Goal: Find specific page/section: Find specific page/section

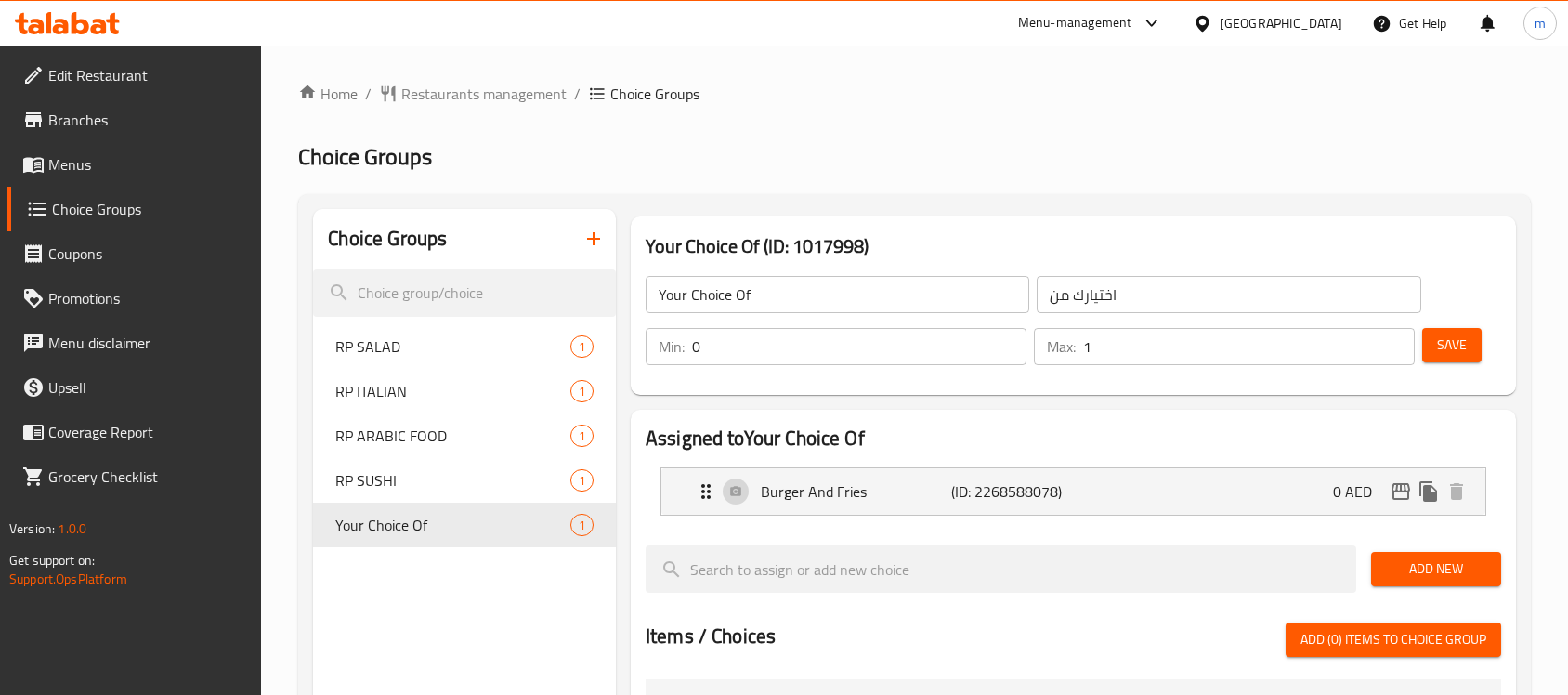
scroll to position [116, 0]
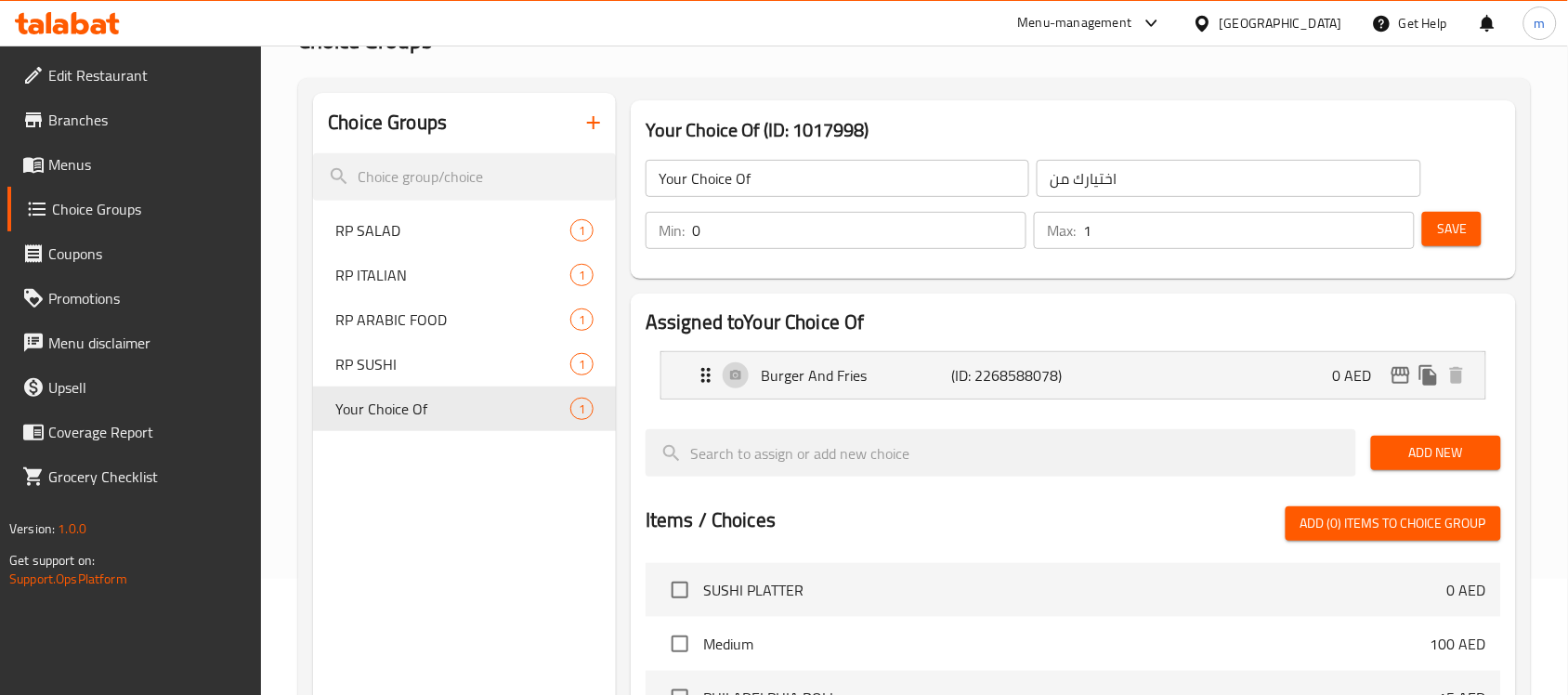
click at [1268, 6] on div "[GEOGRAPHIC_DATA]" at bounding box center [1267, 23] width 179 height 45
click at [1273, 30] on div "[GEOGRAPHIC_DATA]" at bounding box center [1280, 24] width 123 height 21
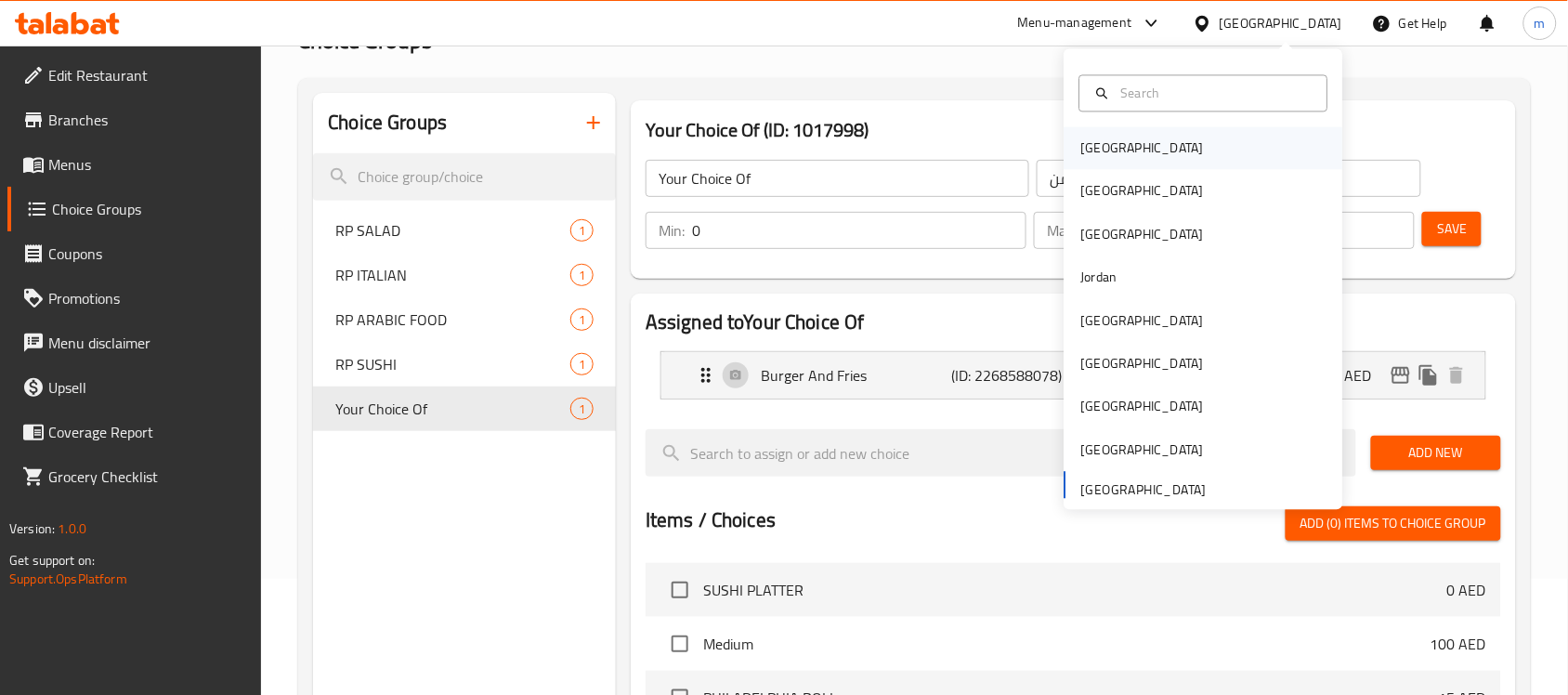
click at [1112, 147] on div "[GEOGRAPHIC_DATA]" at bounding box center [1143, 148] width 152 height 43
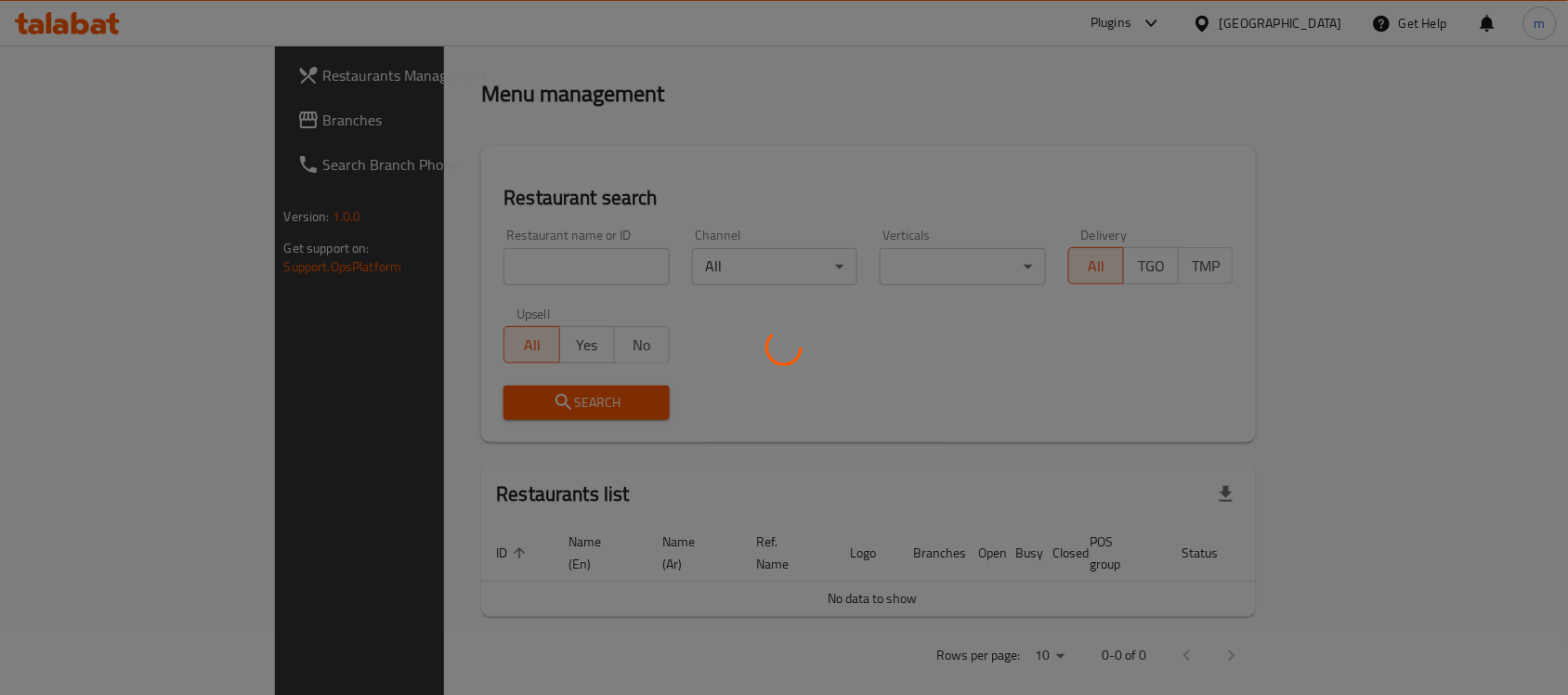
scroll to position [116, 0]
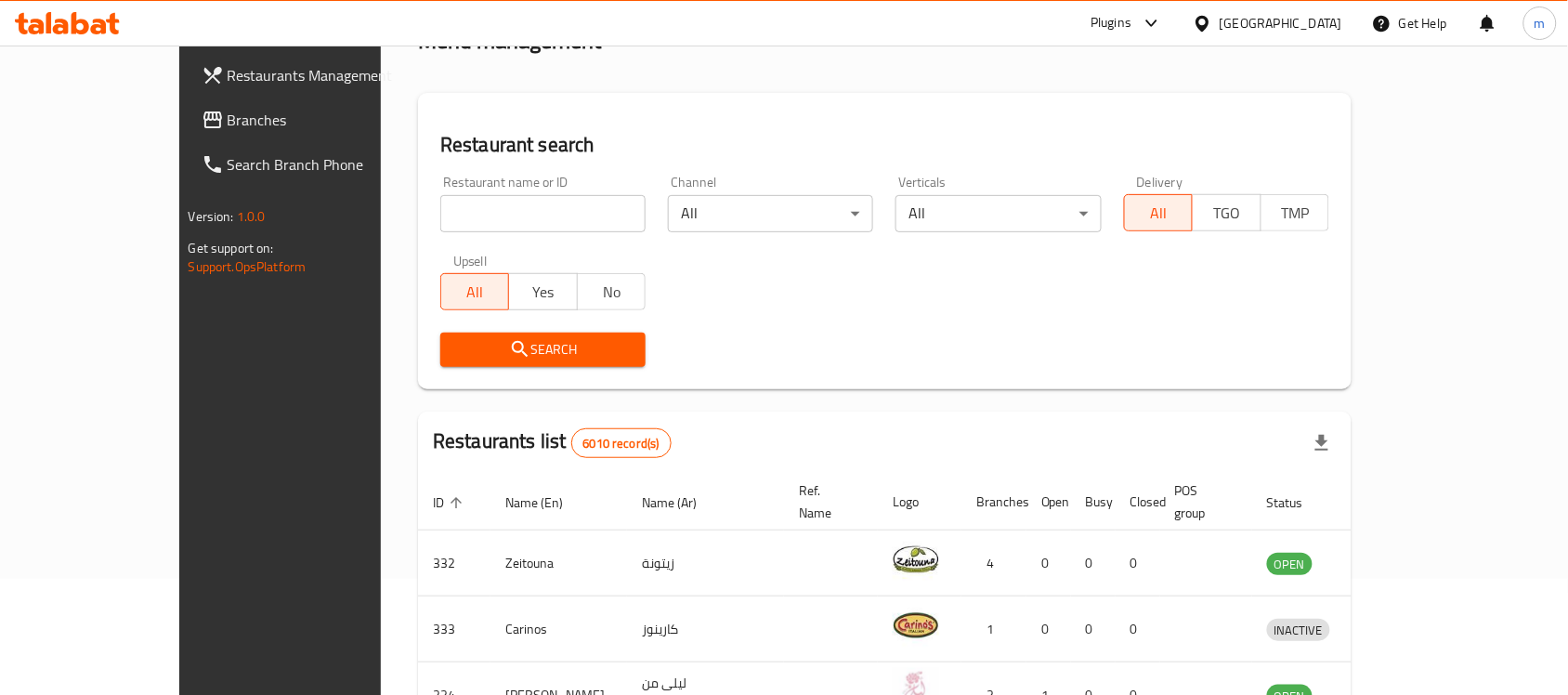
click at [228, 116] on span "Branches" at bounding box center [327, 119] width 198 height 22
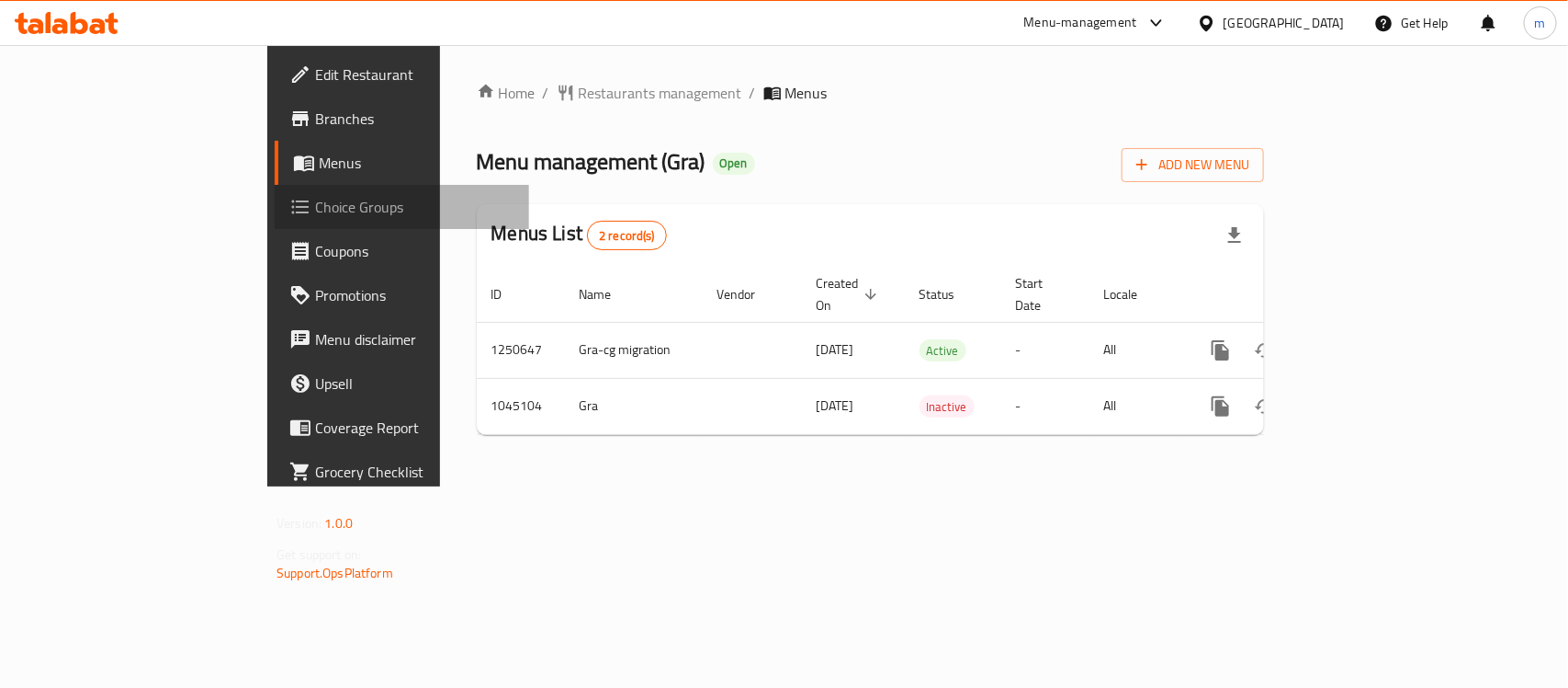
click at [315, 213] on span "Choice Groups" at bounding box center [414, 206] width 199 height 22
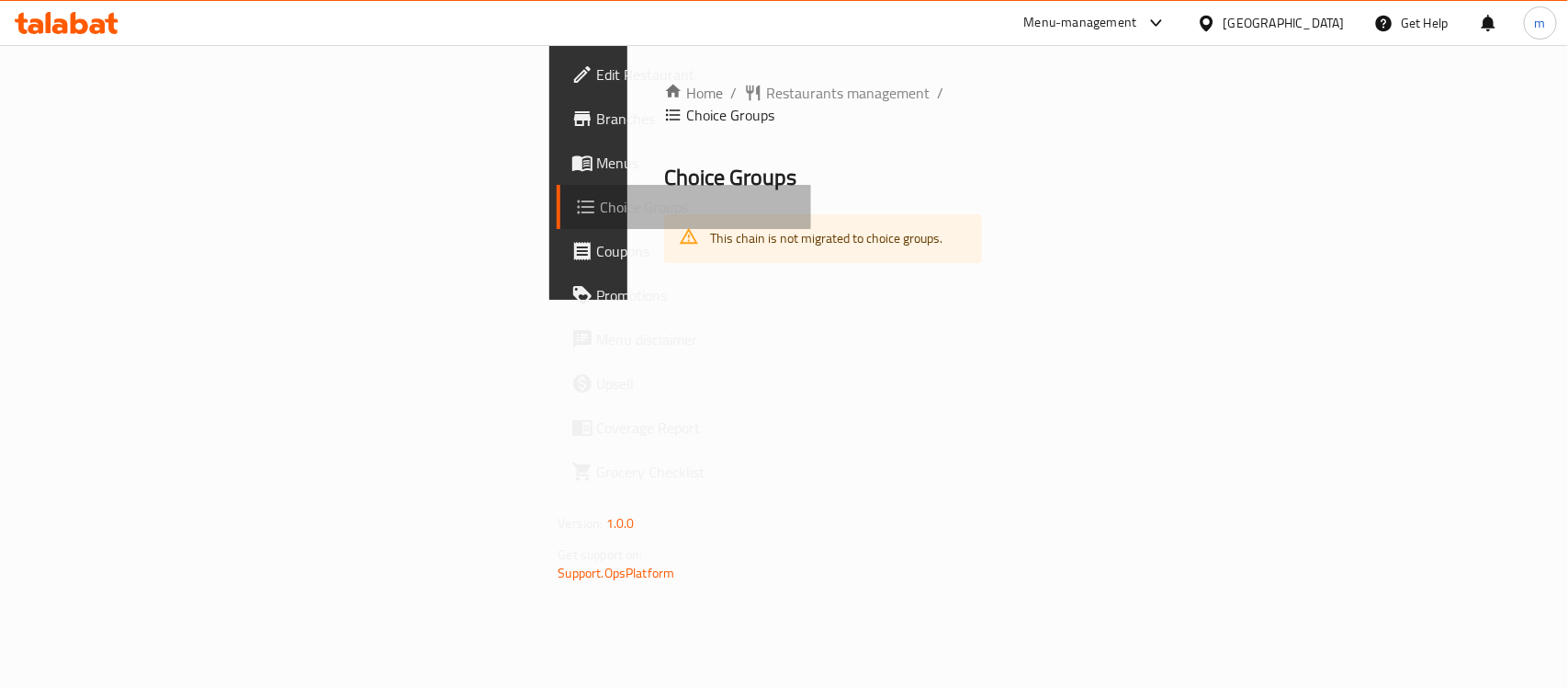
click at [601, 209] on span "Choice Groups" at bounding box center [699, 206] width 195 height 22
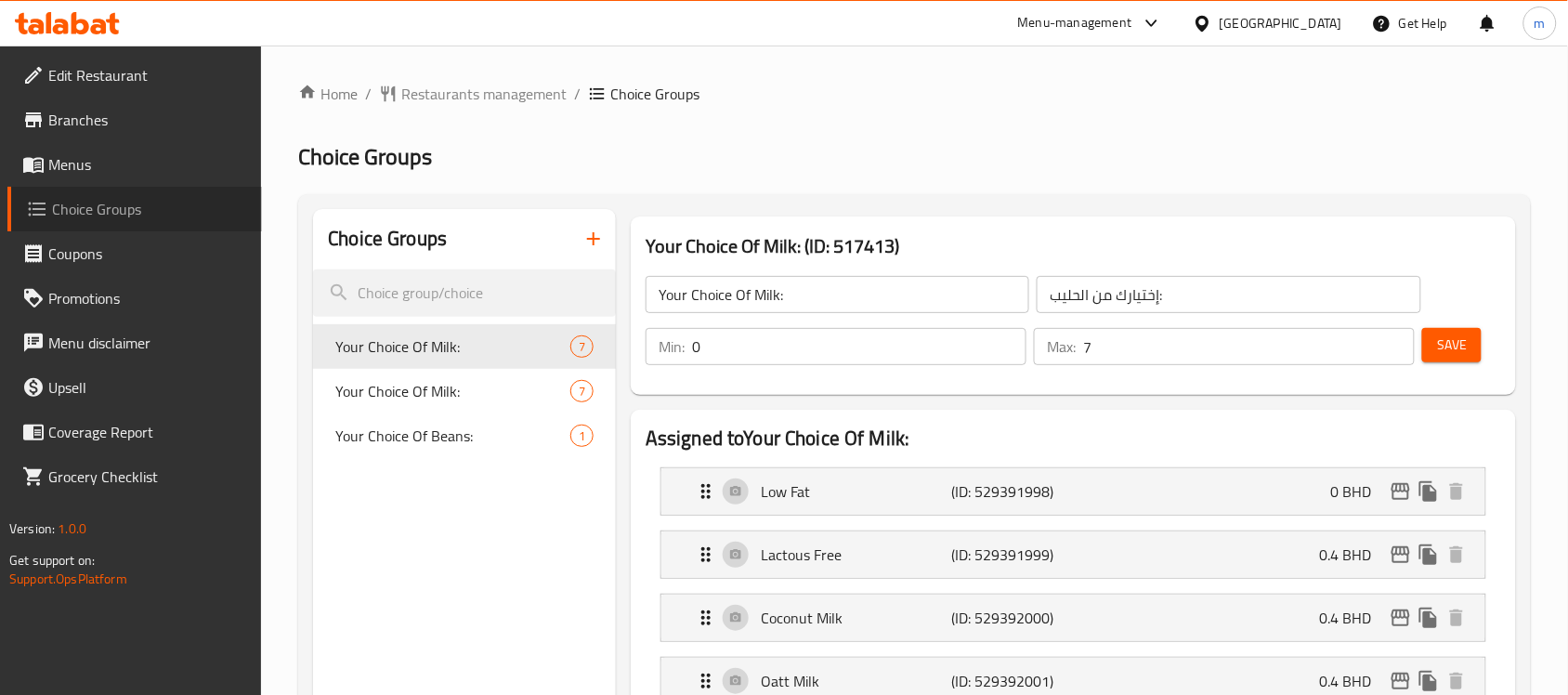
click at [86, 218] on span "Choice Groups" at bounding box center [149, 208] width 195 height 22
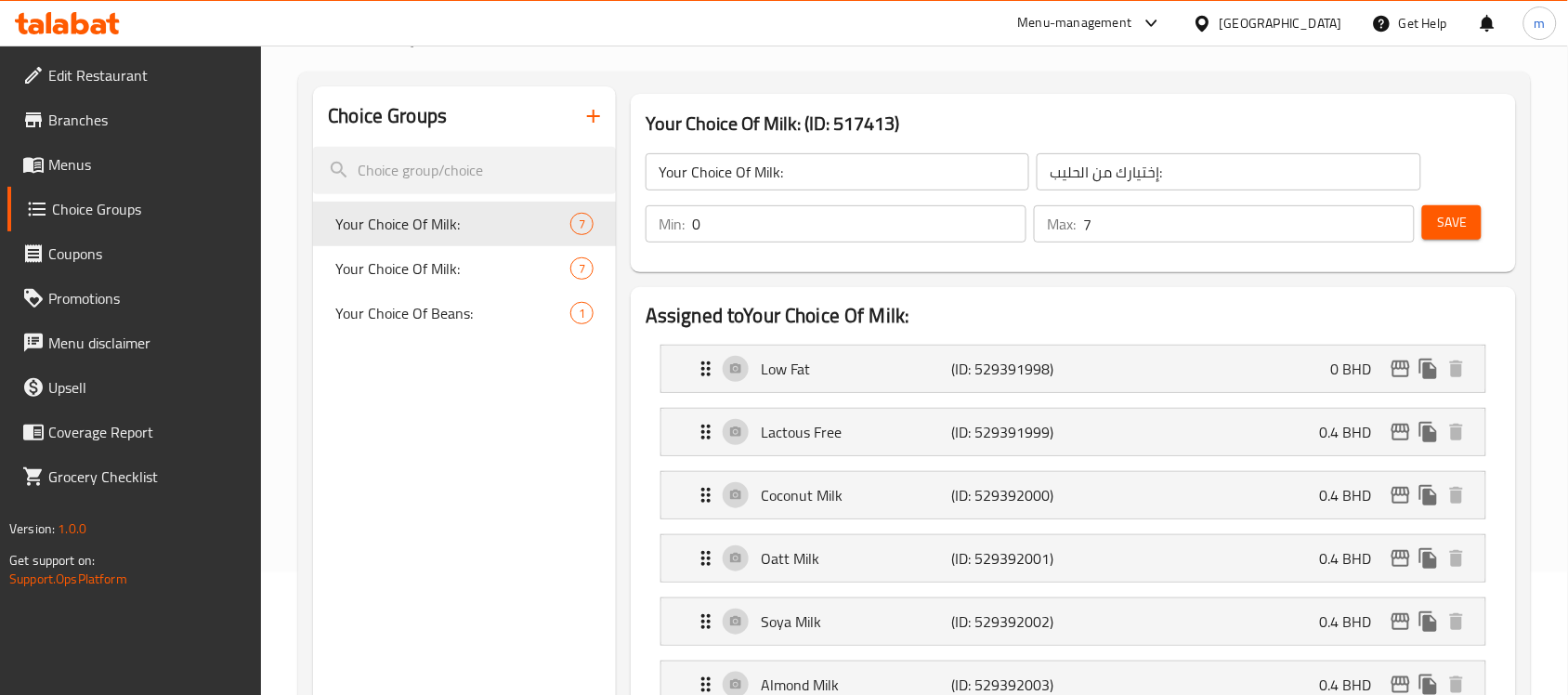
scroll to position [116, 0]
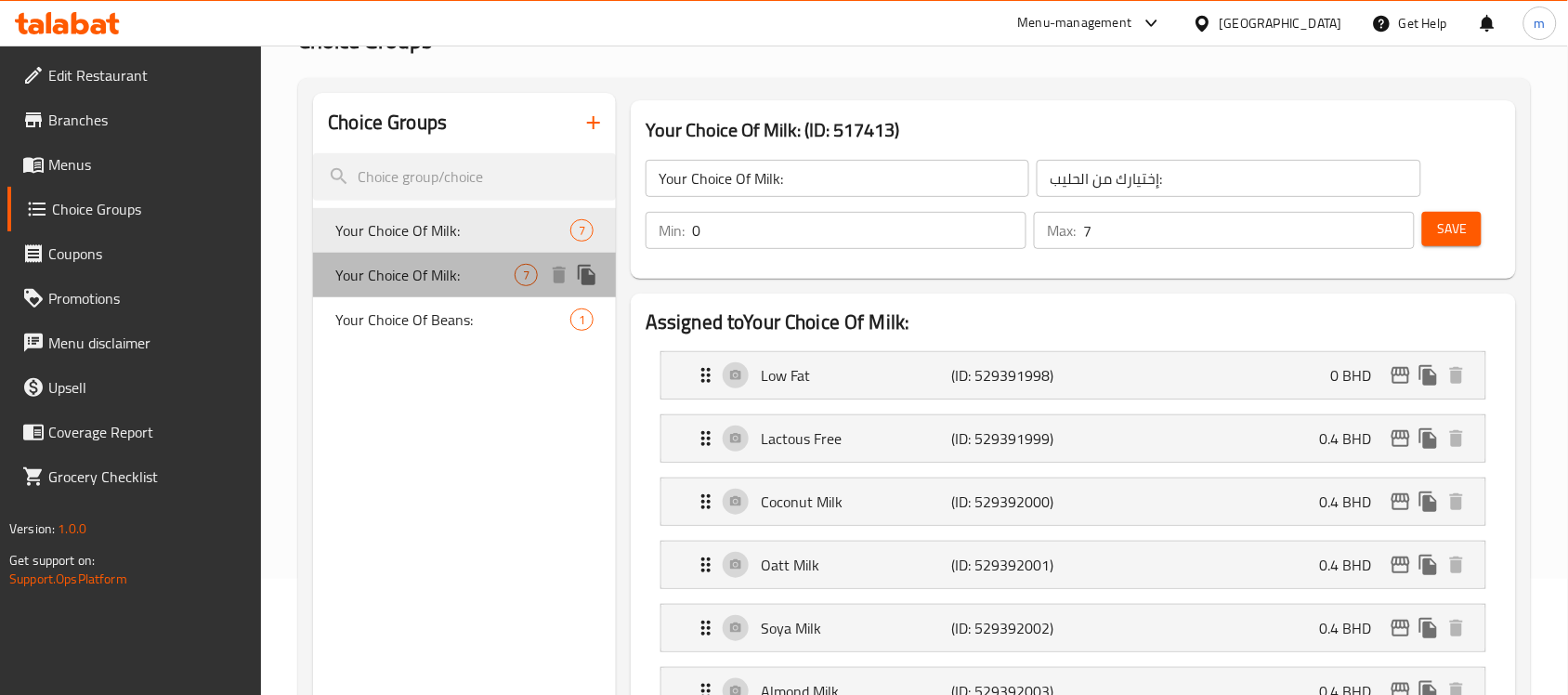
click at [425, 271] on span "Your Choice Of Milk:" at bounding box center [425, 274] width 179 height 22
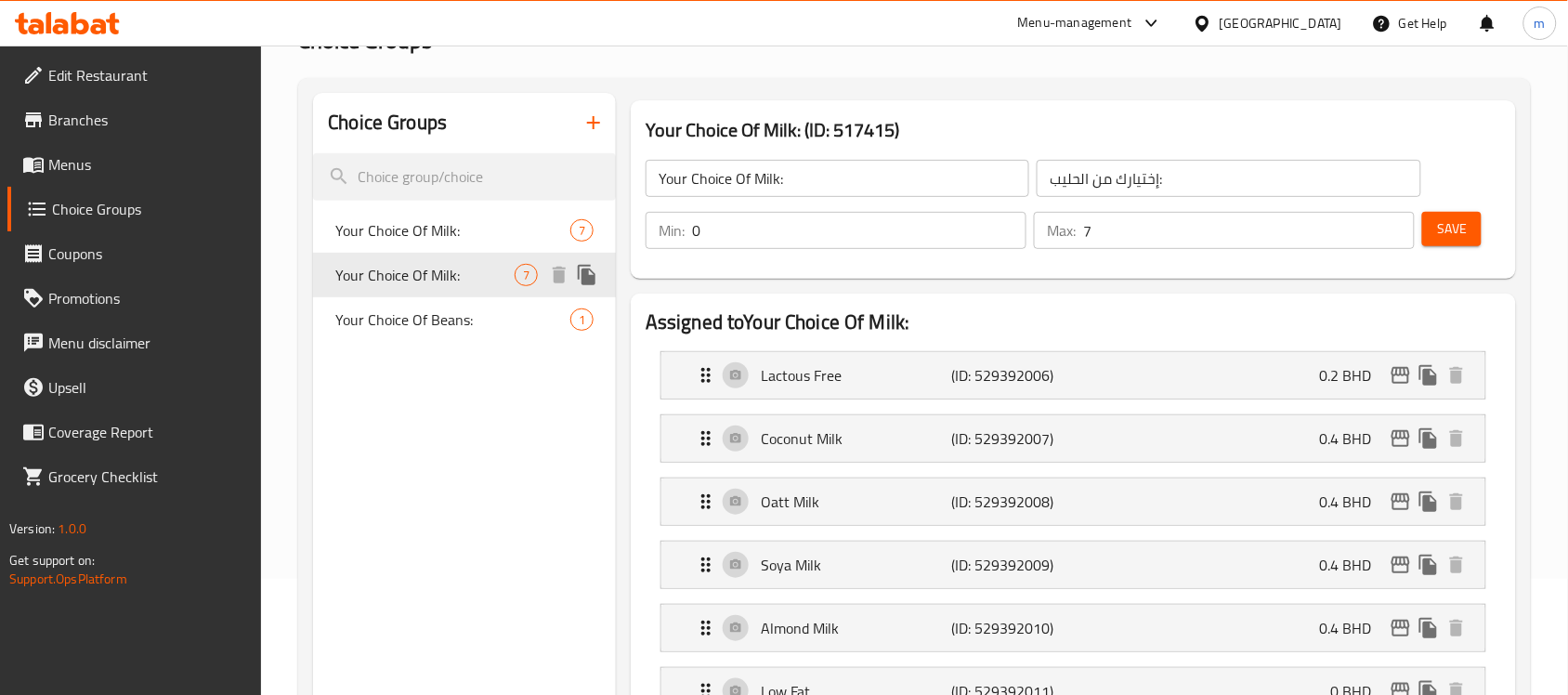
click at [458, 254] on div "Your Choice Of Milk: 7" at bounding box center [464, 274] width 303 height 45
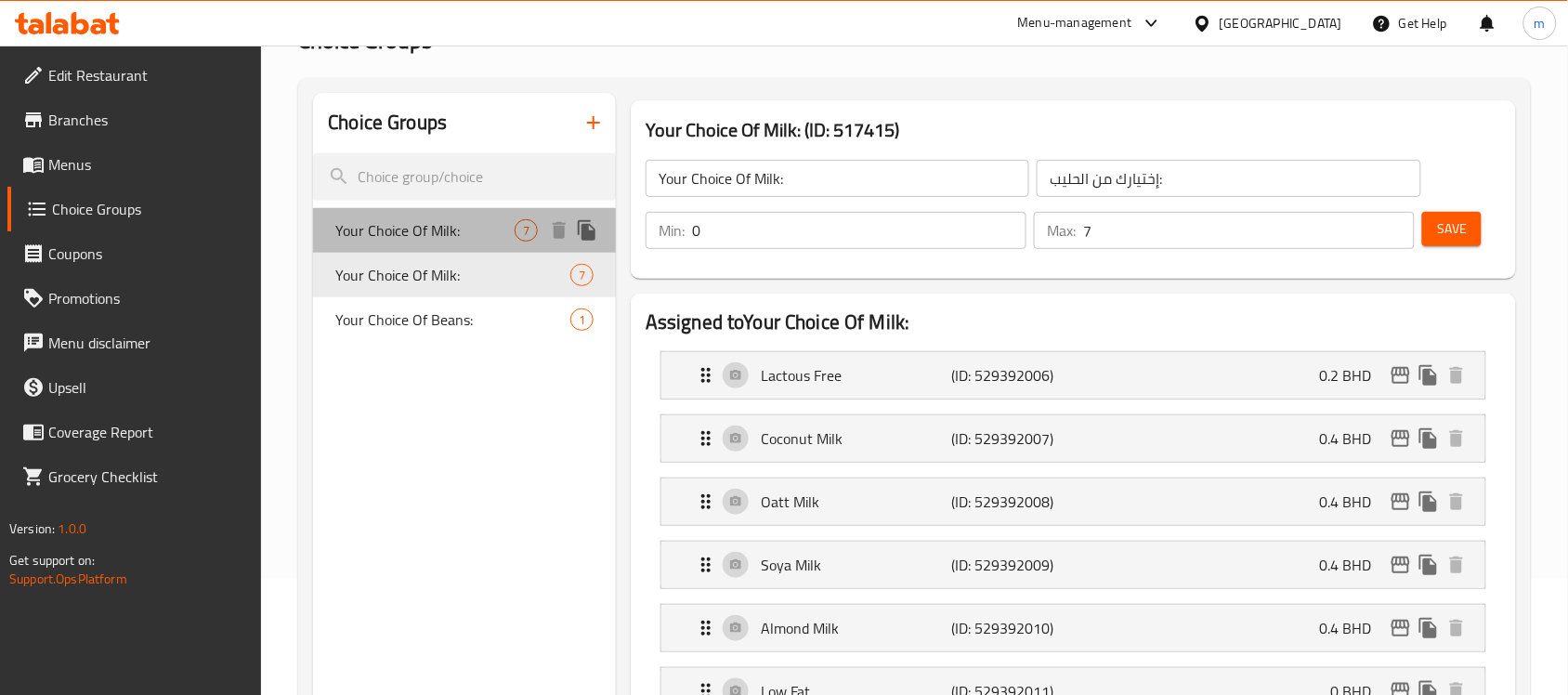
click at [452, 239] on span "Your Choice Of Milk:" at bounding box center [425, 230] width 179 height 22
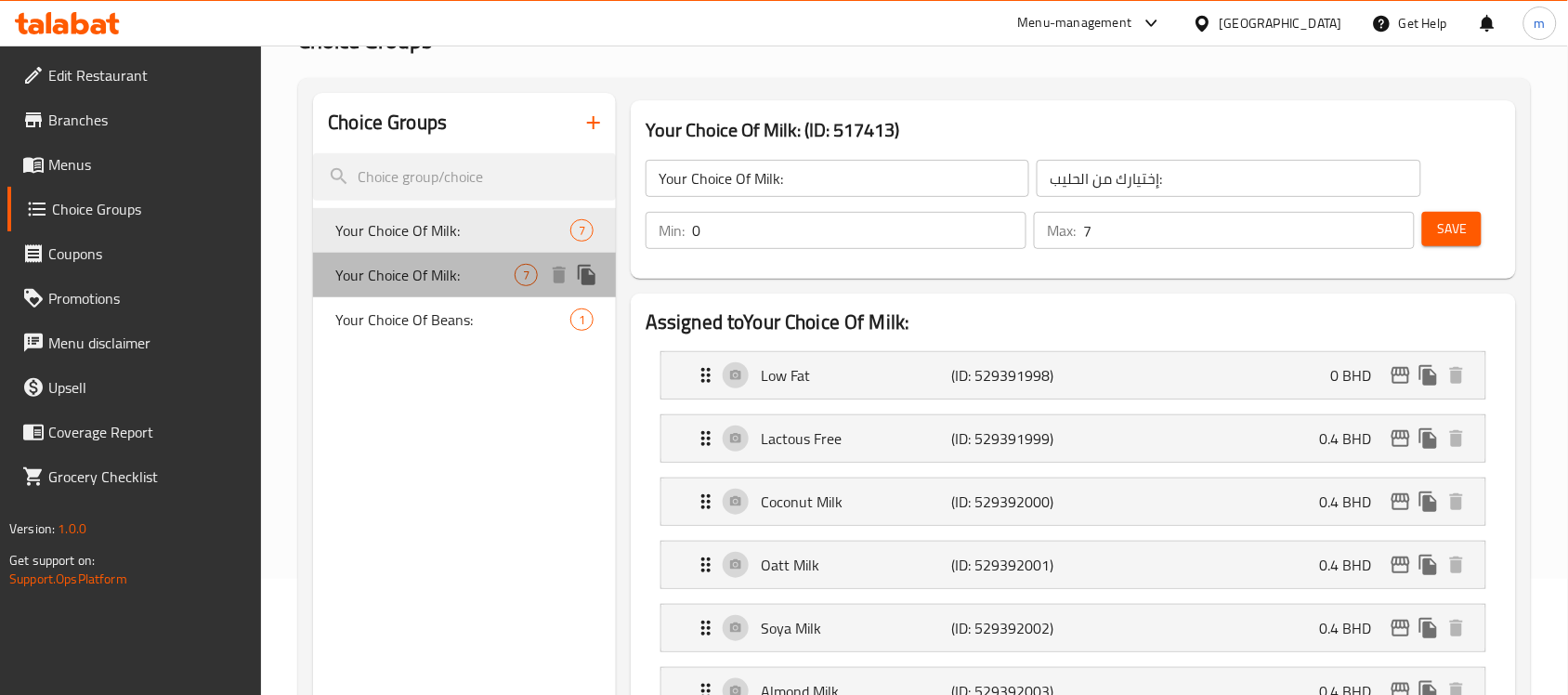
click at [395, 272] on span "Your Choice Of Milk:" at bounding box center [425, 274] width 179 height 22
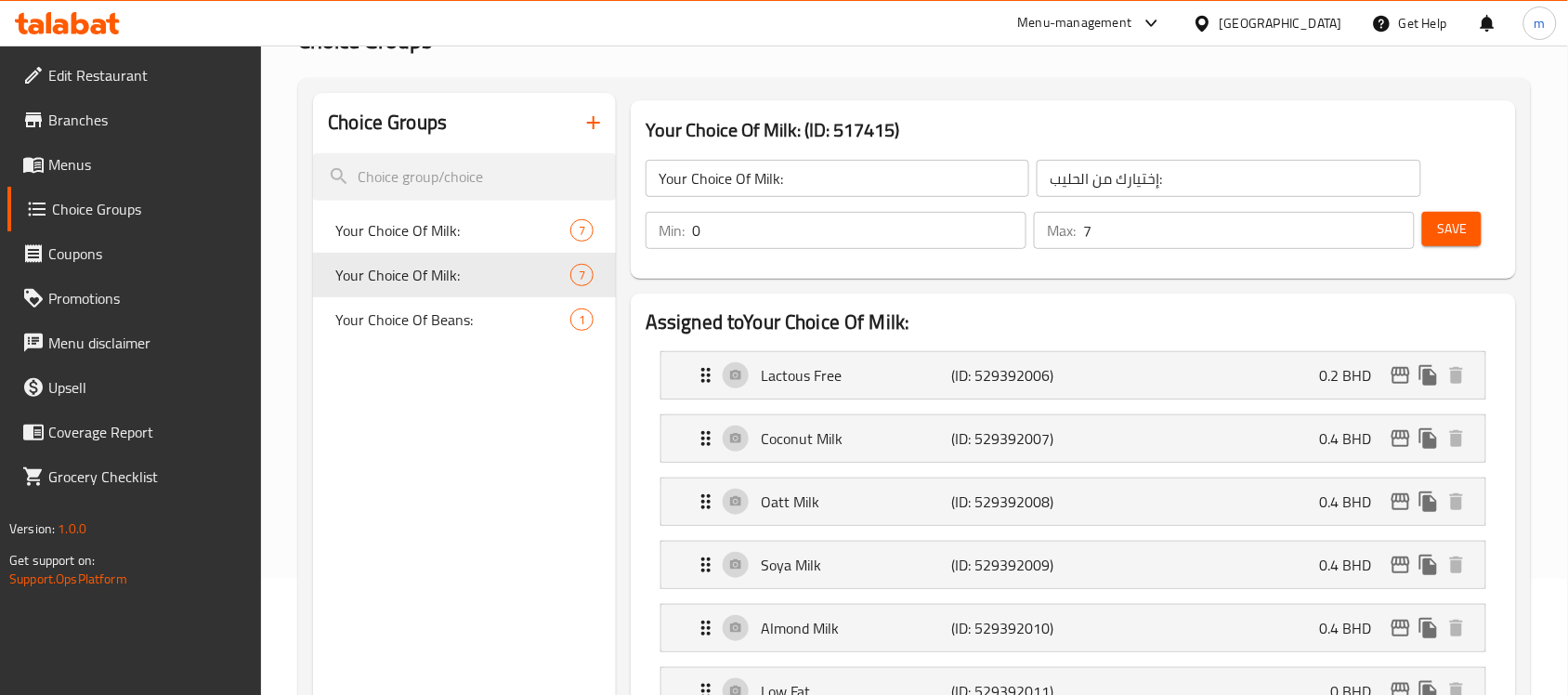
click at [425, 126] on h2 "Choice Groups" at bounding box center [387, 122] width 119 height 28
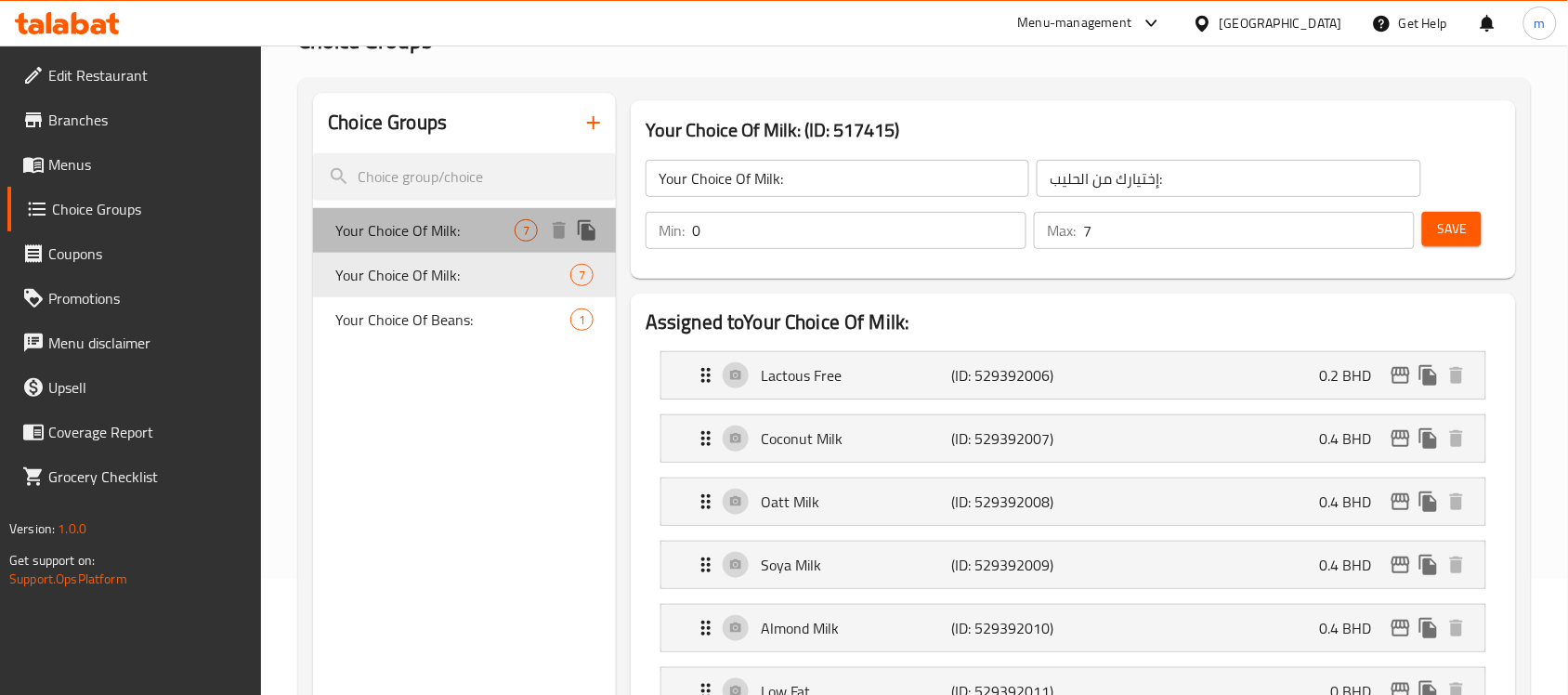
click at [423, 238] on span "Your Choice Of Milk:" at bounding box center [425, 230] width 179 height 22
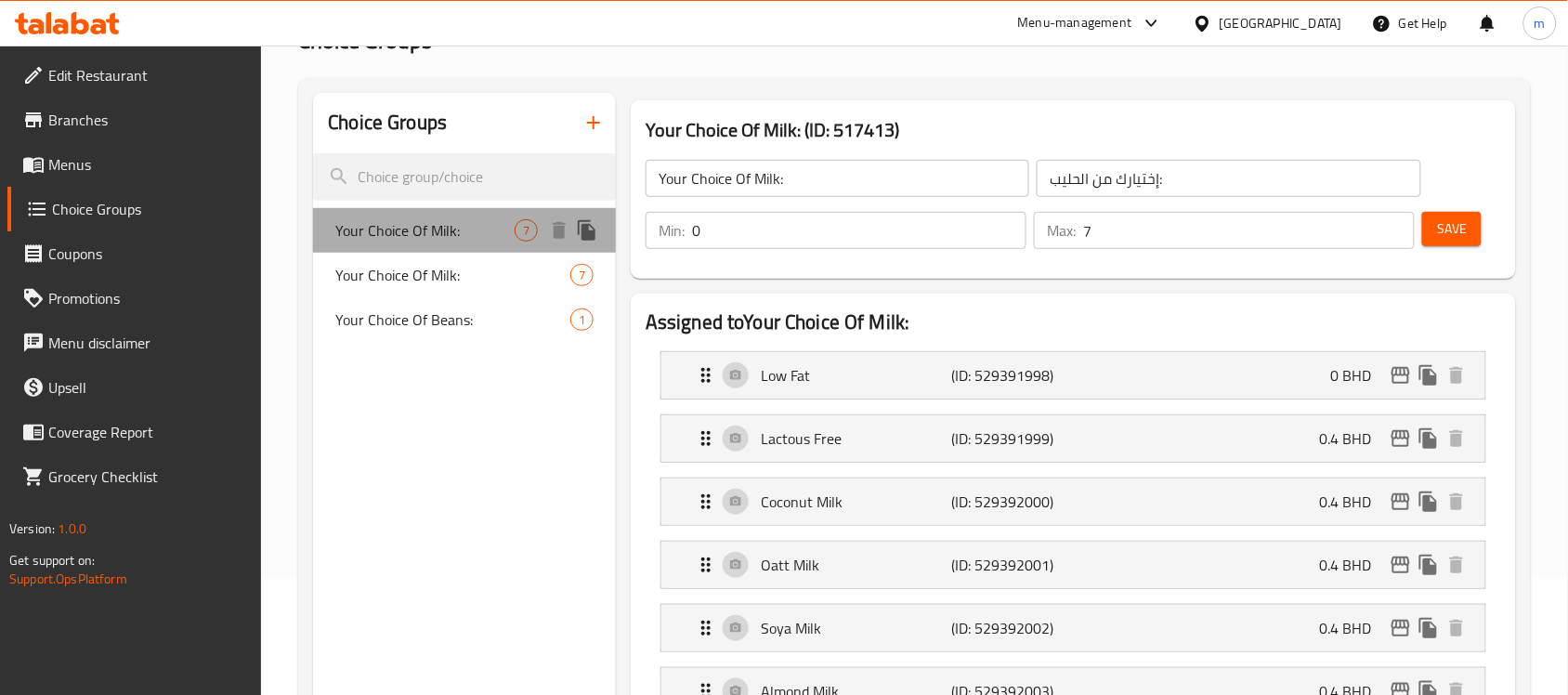
click at [421, 237] on span "Your Choice Of Milk:" at bounding box center [425, 230] width 179 height 22
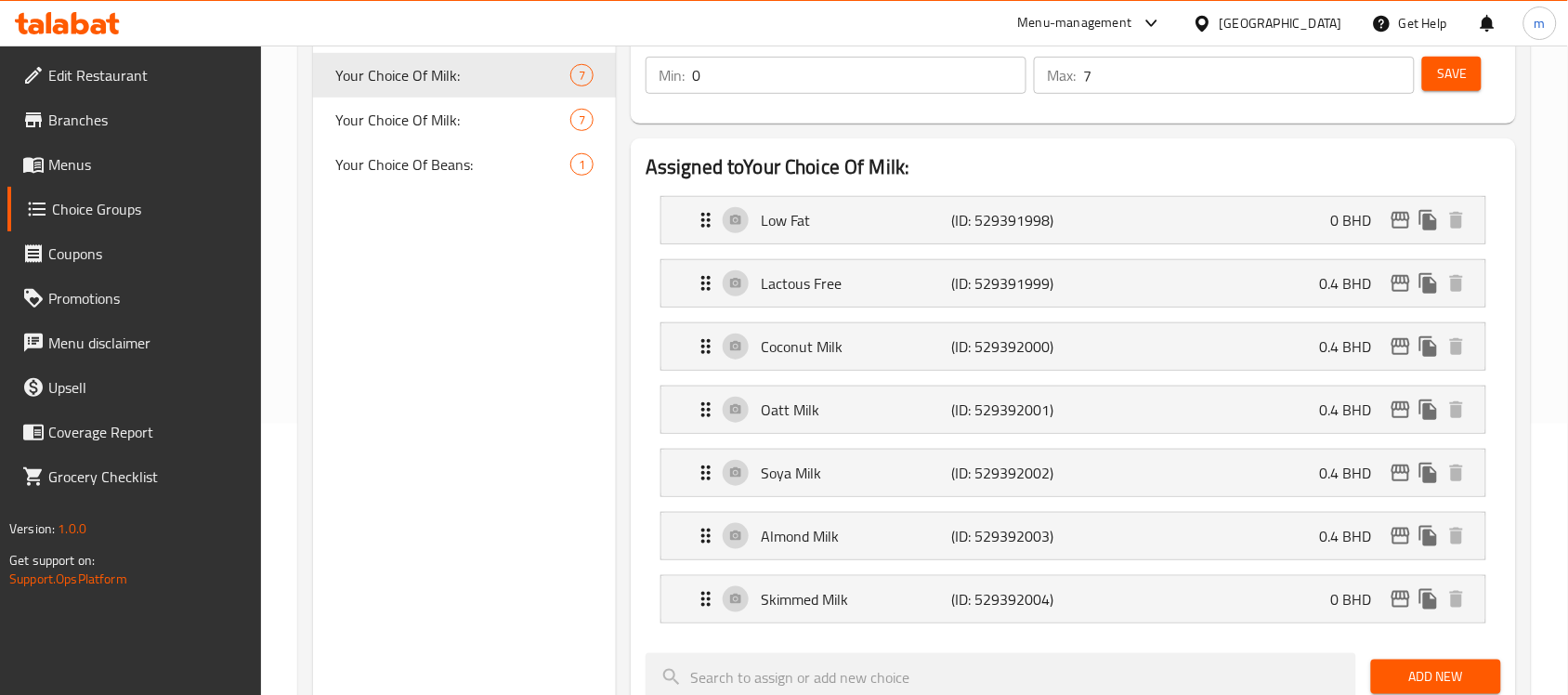
scroll to position [232, 0]
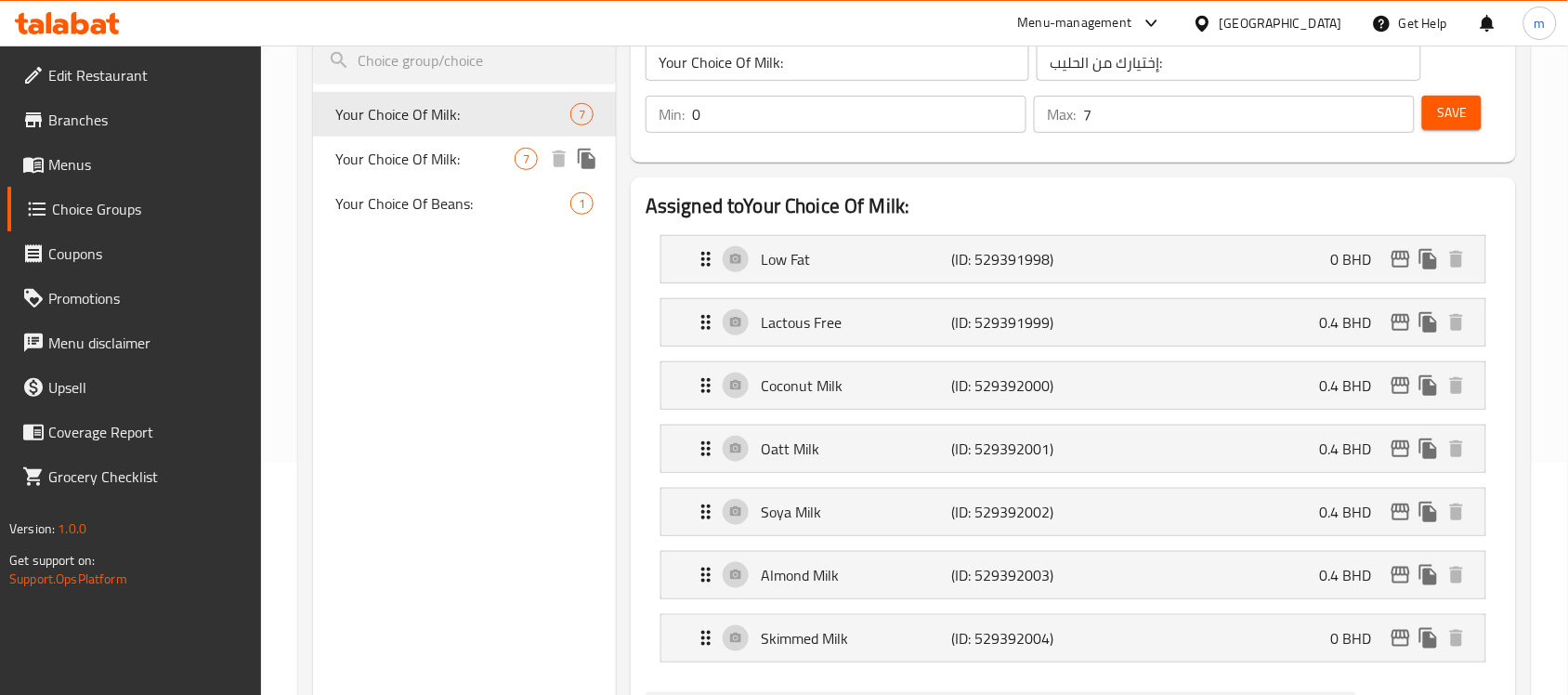
click at [443, 163] on span "Your Choice Of Milk:" at bounding box center [425, 158] width 179 height 22
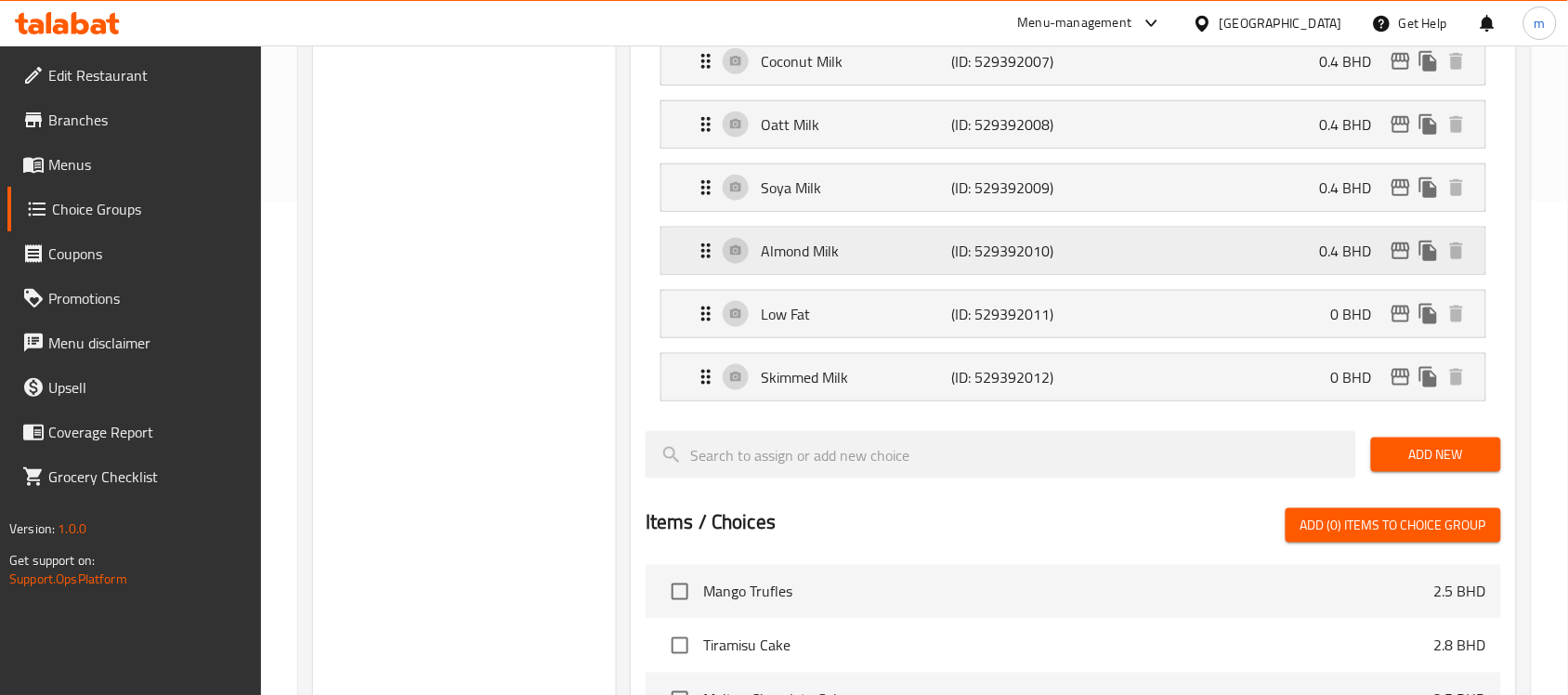
scroll to position [51, 0]
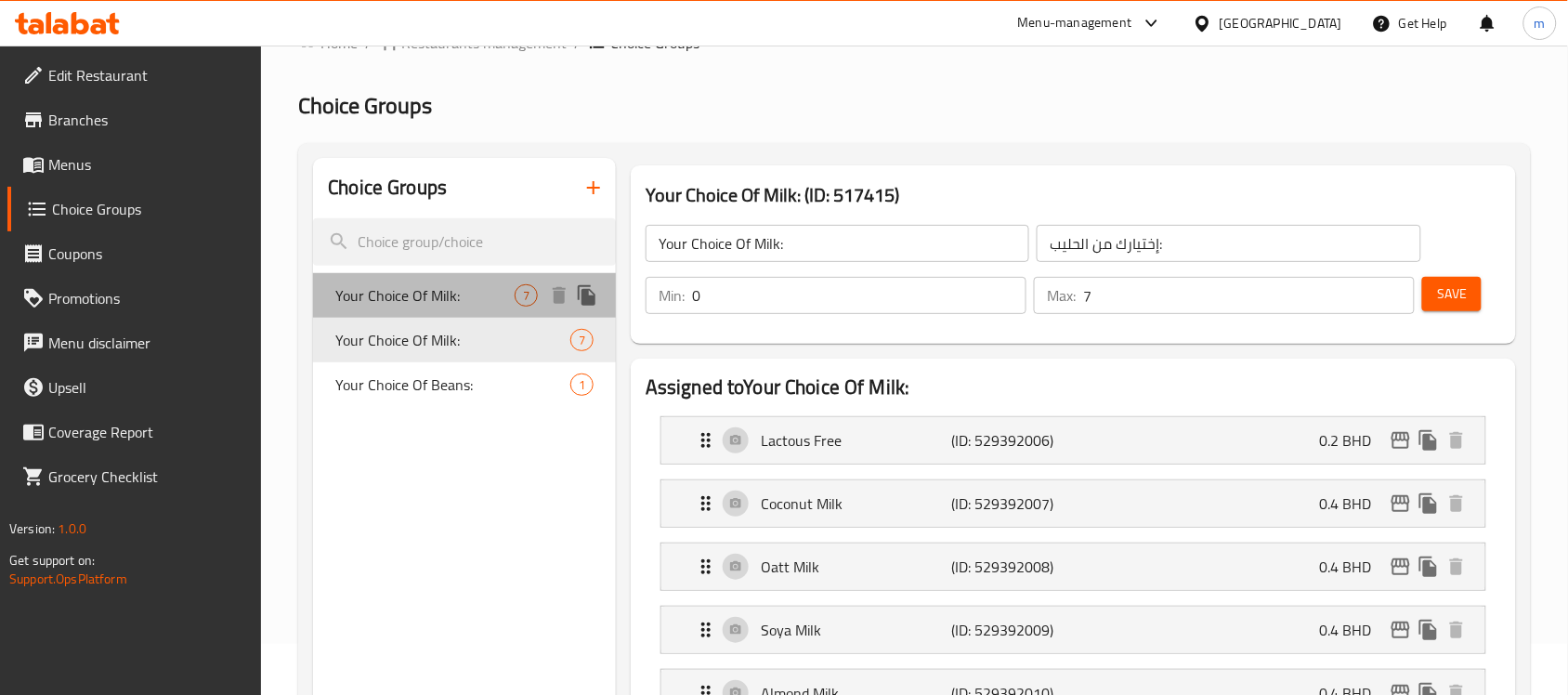
click at [434, 291] on span "Your Choice Of Milk:" at bounding box center [425, 294] width 179 height 22
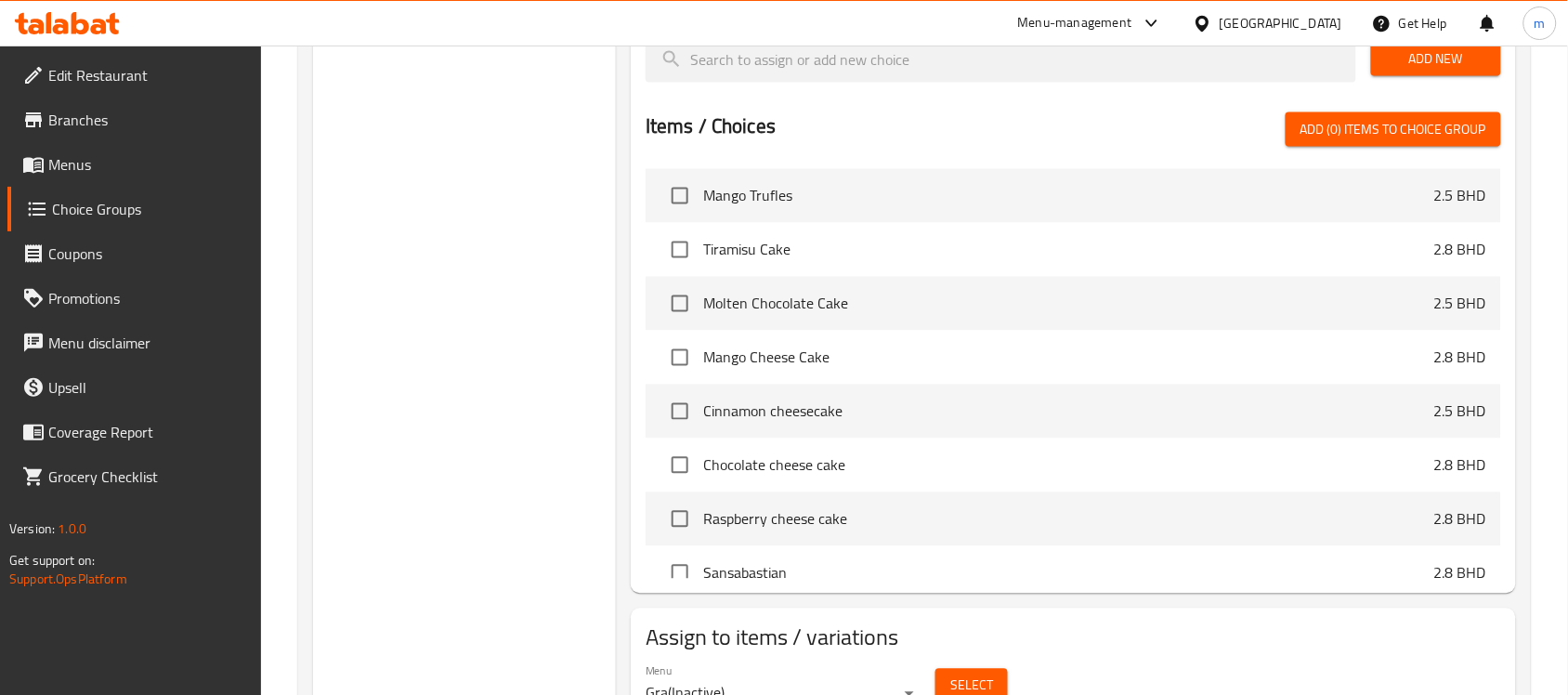
scroll to position [863, 0]
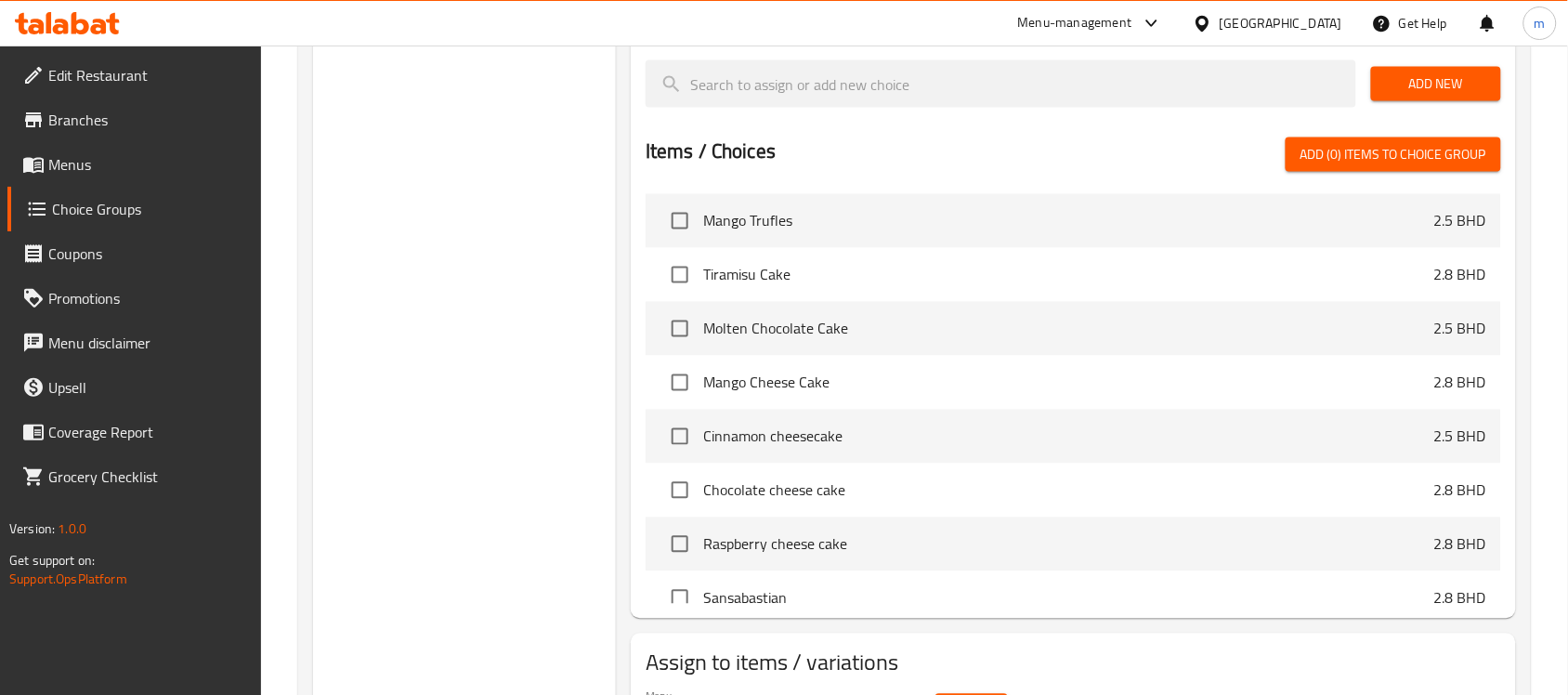
click at [94, 12] on icon at bounding box center [67, 23] width 105 height 22
